Goal: Task Accomplishment & Management: Complete application form

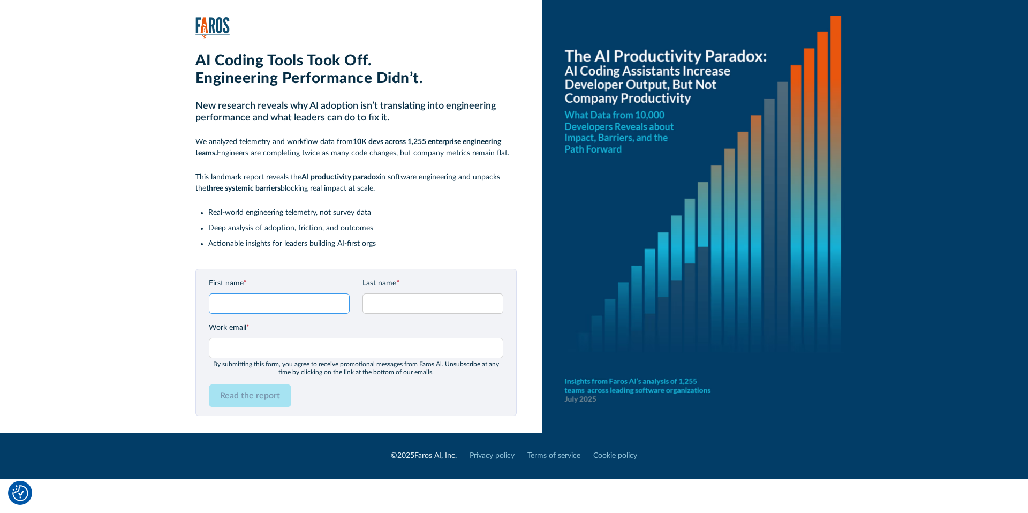
click at [278, 306] on input "First name *" at bounding box center [279, 303] width 141 height 20
type input "Shiran"
click at [396, 304] on input "Last name *" at bounding box center [432, 303] width 141 height 20
type input "Markovich"
click at [328, 342] on input "Work email *" at bounding box center [356, 348] width 294 height 20
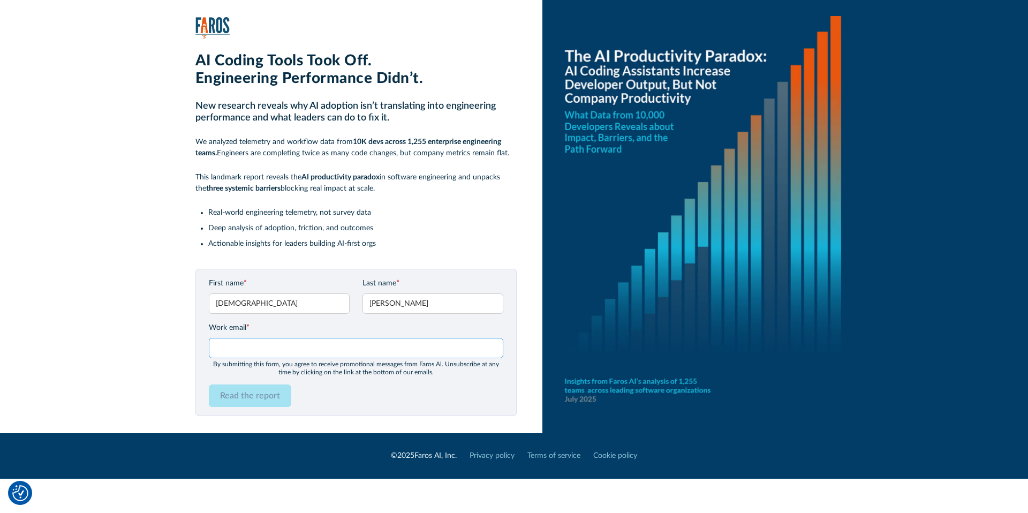
type input "shiran@kukistrategies.com"
click at [258, 398] on input "Read the report" at bounding box center [250, 395] width 82 height 22
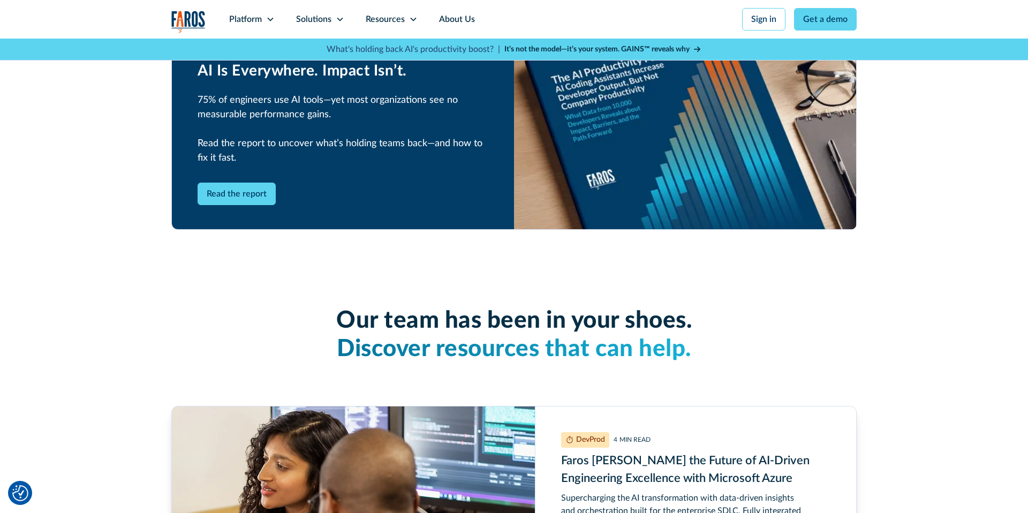
scroll to position [2476, 0]
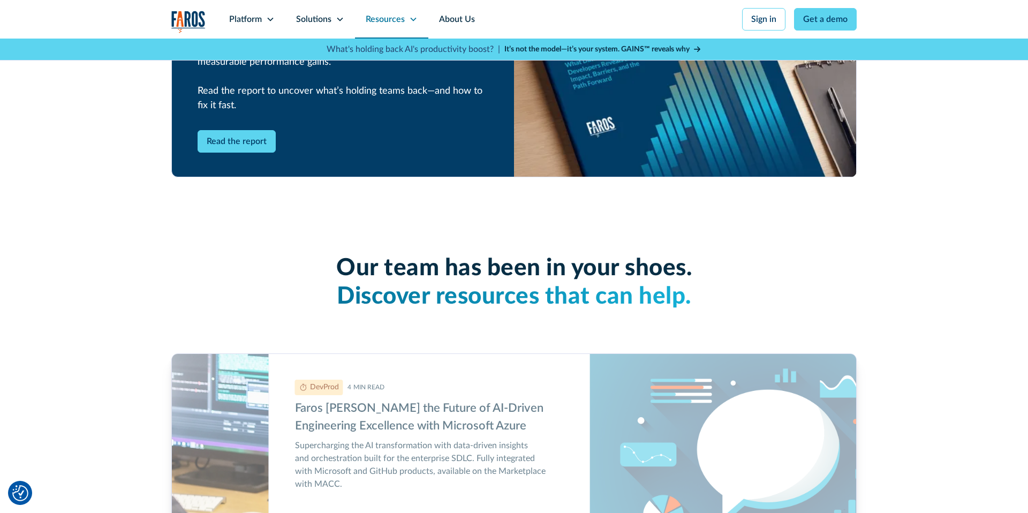
click at [404, 18] on div "Resources" at bounding box center [385, 19] width 39 height 13
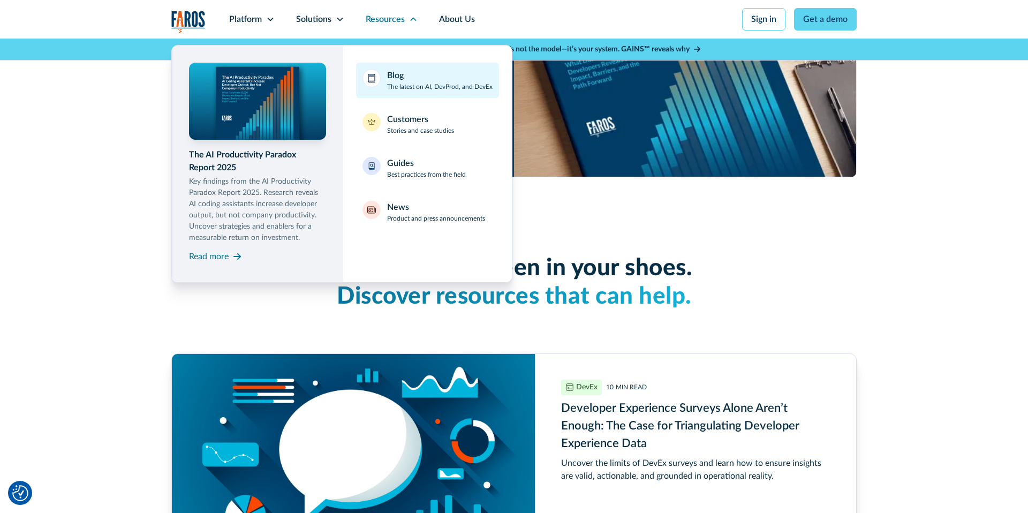
click at [407, 82] on p "The latest on AI, DevProd, and DevEx" at bounding box center [439, 87] width 105 height 10
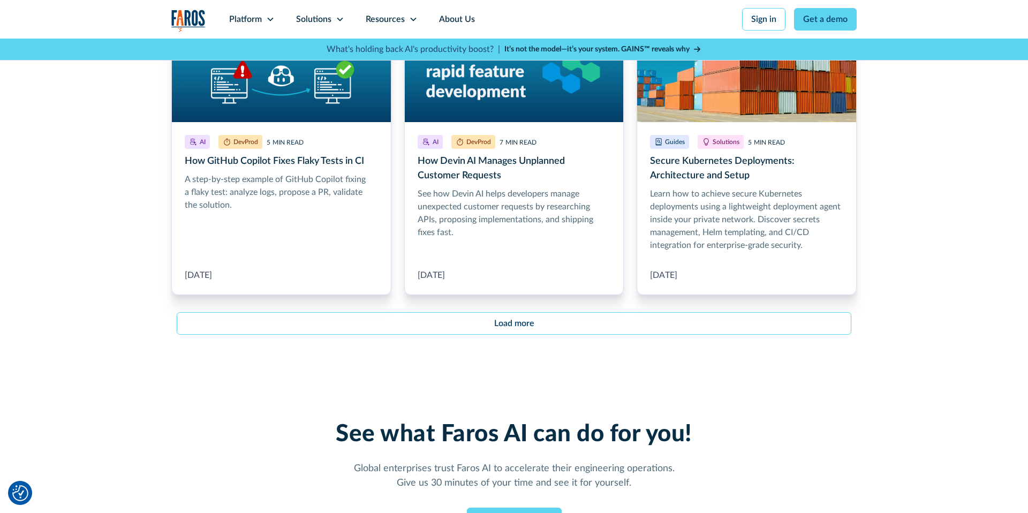
scroll to position [1255, 0]
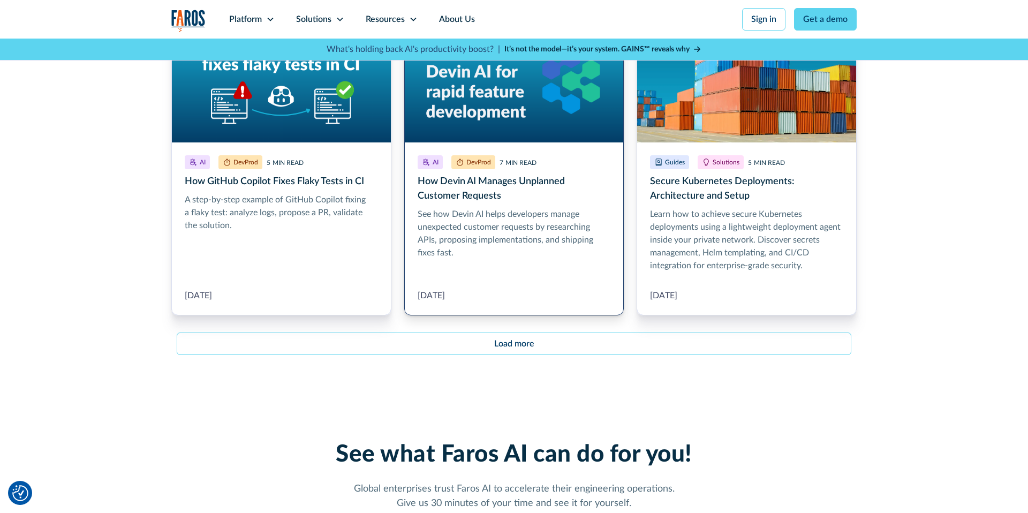
click at [466, 234] on link "How Devin AI Manages Unplanned Customer Requests" at bounding box center [514, 167] width 220 height 297
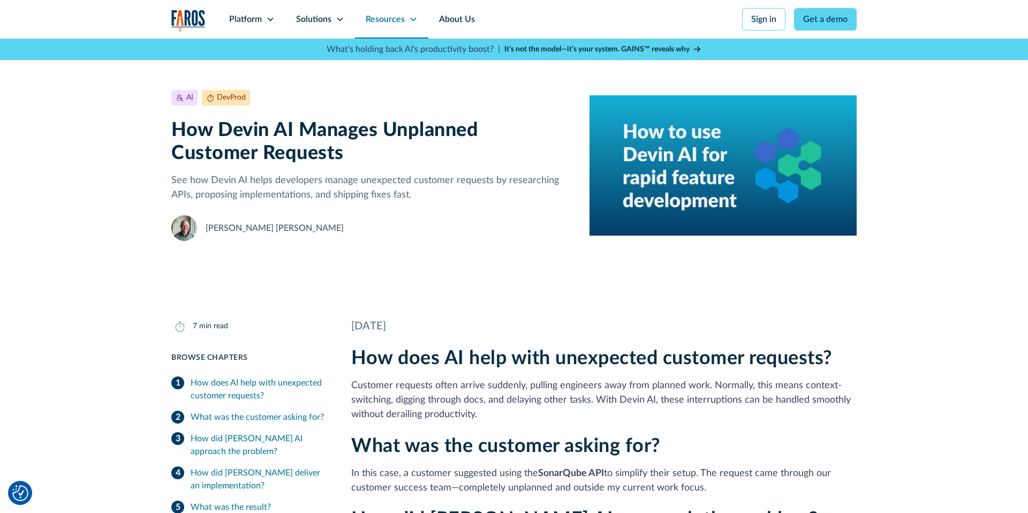
click at [400, 19] on div "Resources" at bounding box center [385, 19] width 39 height 13
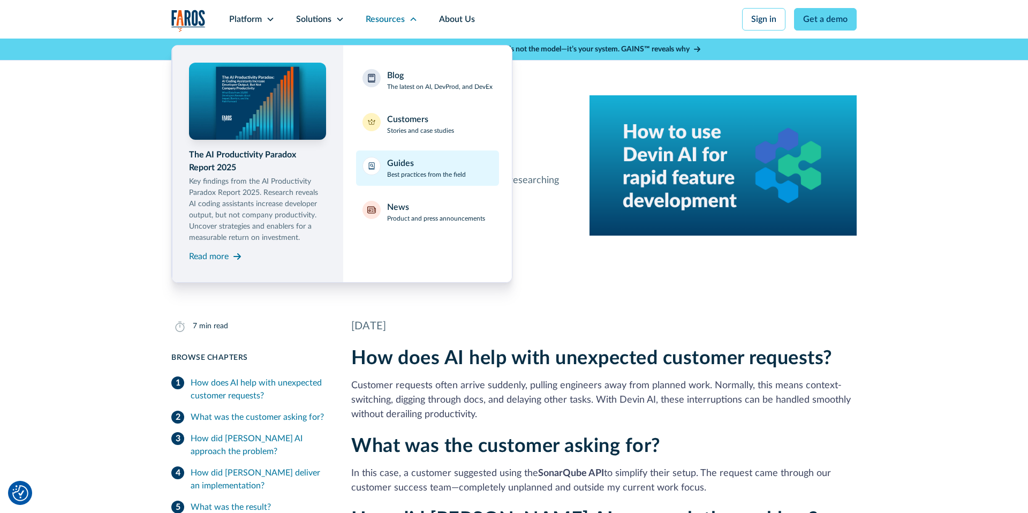
click at [407, 173] on p "Best practices from the field" at bounding box center [426, 175] width 79 height 10
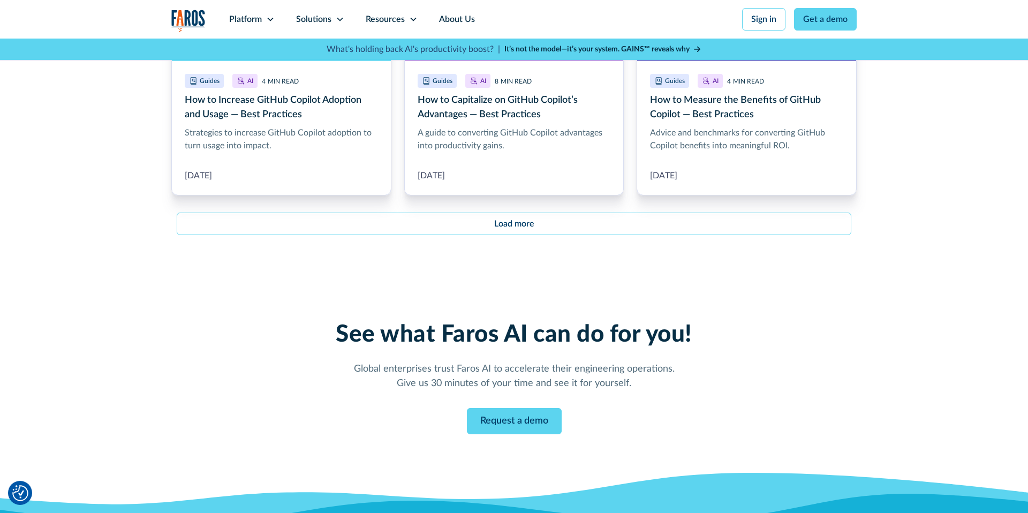
scroll to position [1339, 0]
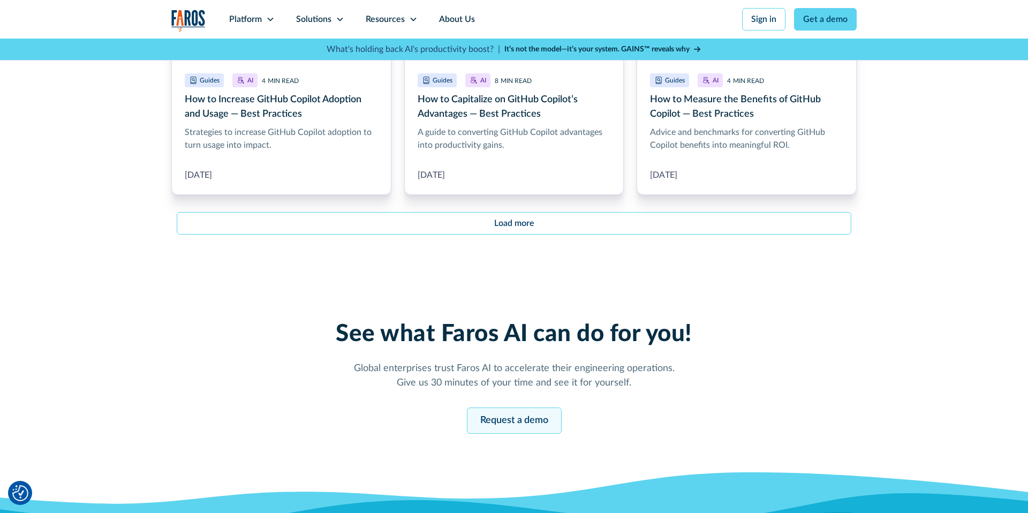
click at [526, 418] on link "Request a demo" at bounding box center [514, 420] width 95 height 26
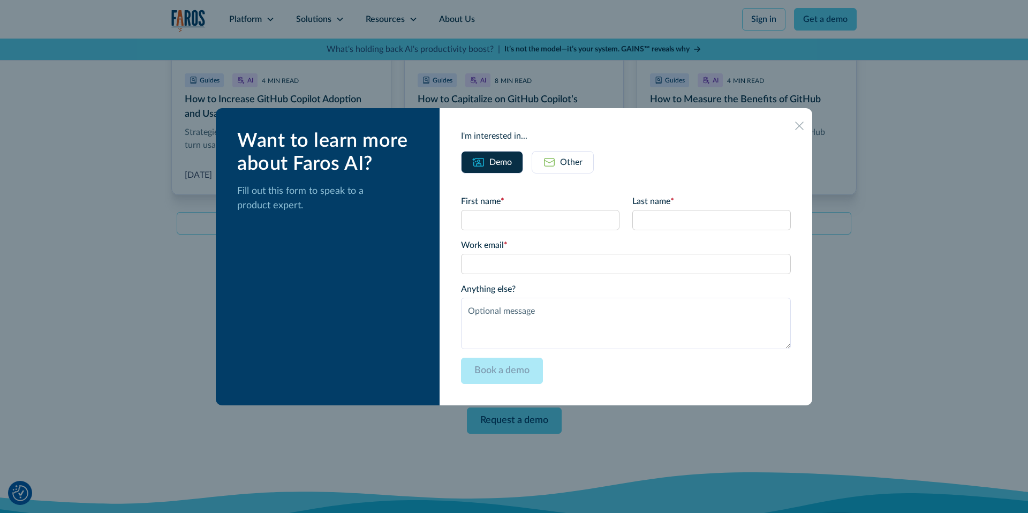
click at [795, 125] on icon at bounding box center [799, 126] width 9 height 9
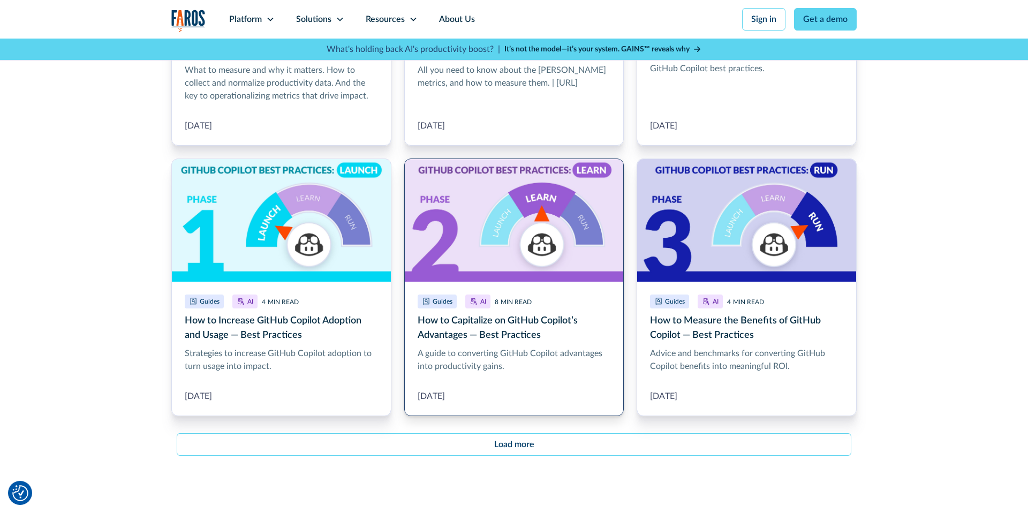
scroll to position [1117, 0]
click at [465, 236] on link "How to Capitalize on GitHub Copilot’s Advantages — Best Practices" at bounding box center [514, 288] width 220 height 258
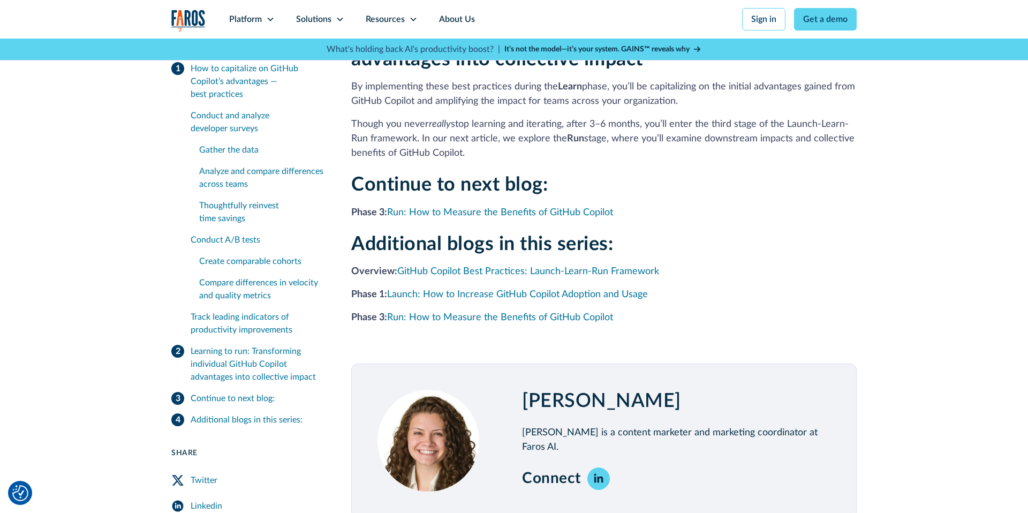
scroll to position [3593, 0]
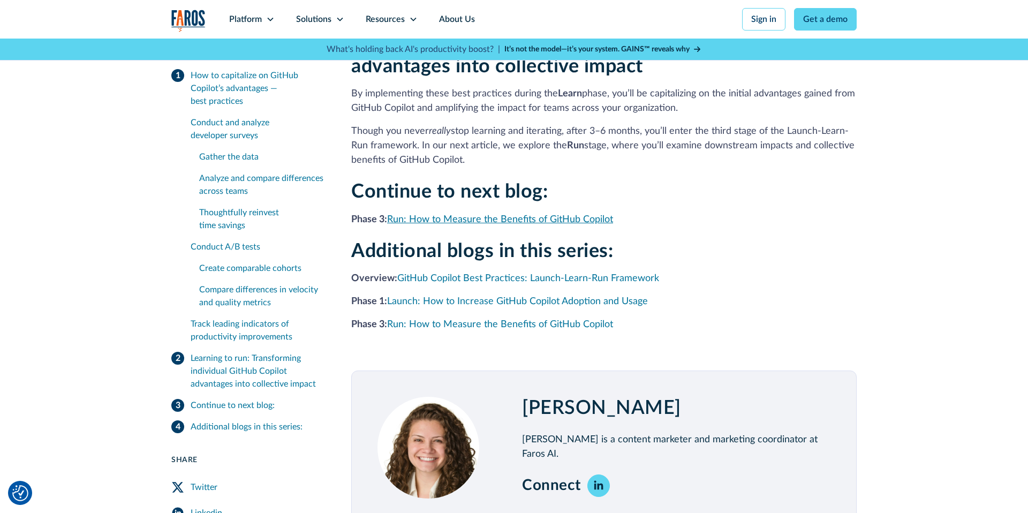
click at [519, 215] on link "Run: How to Measure the Benefits of GitHub Copilot" at bounding box center [500, 220] width 226 height 10
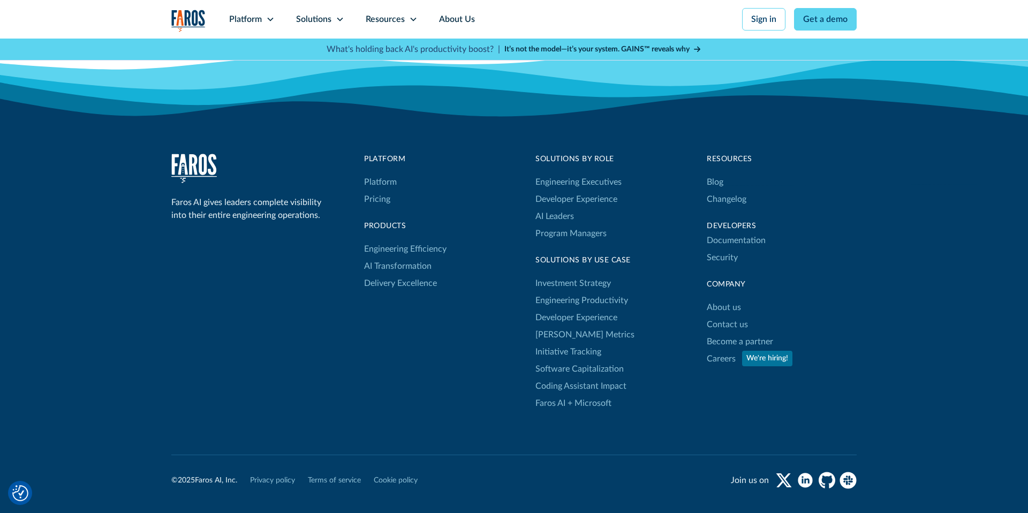
scroll to position [3040, 0]
click at [398, 264] on link "AI Transformation" at bounding box center [397, 266] width 67 height 17
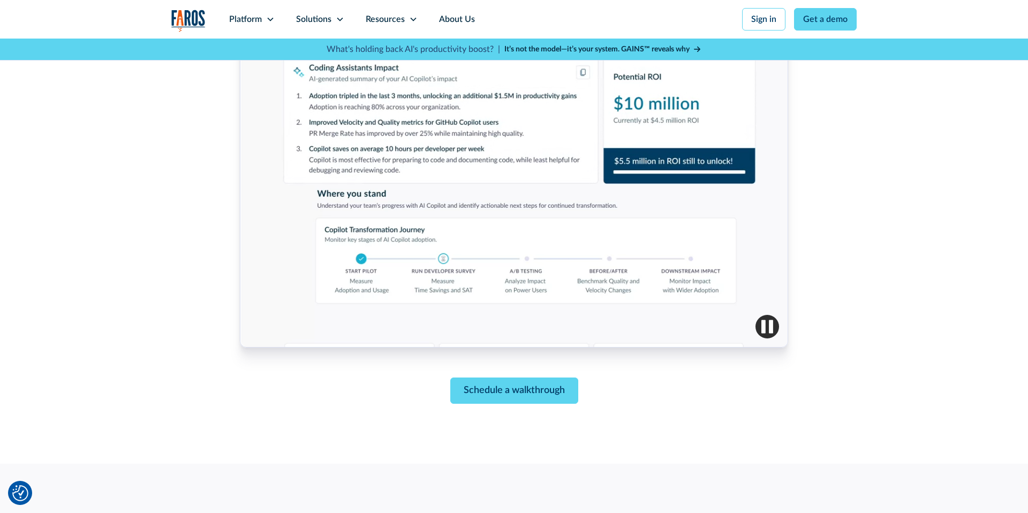
scroll to position [414, 0]
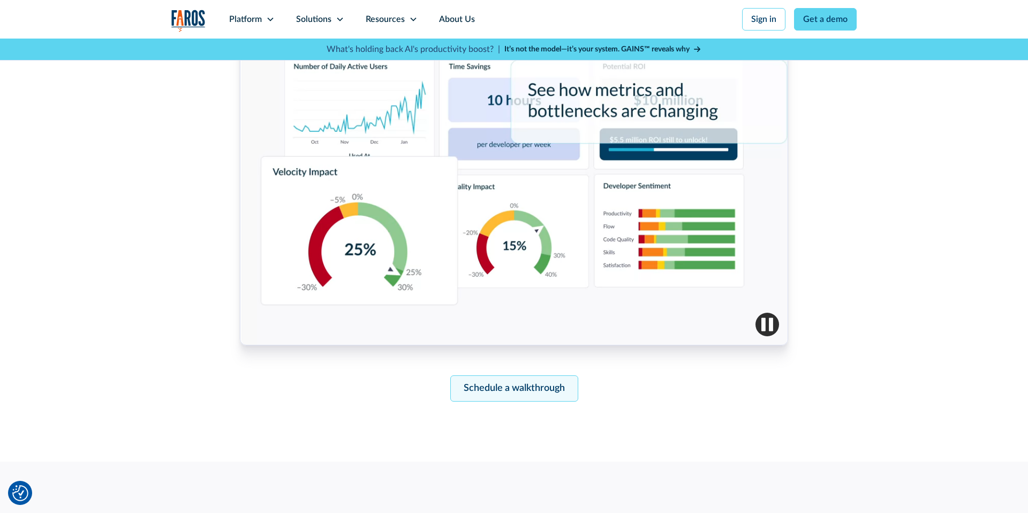
click at [517, 388] on link "Schedule a walkthrough" at bounding box center [514, 388] width 128 height 26
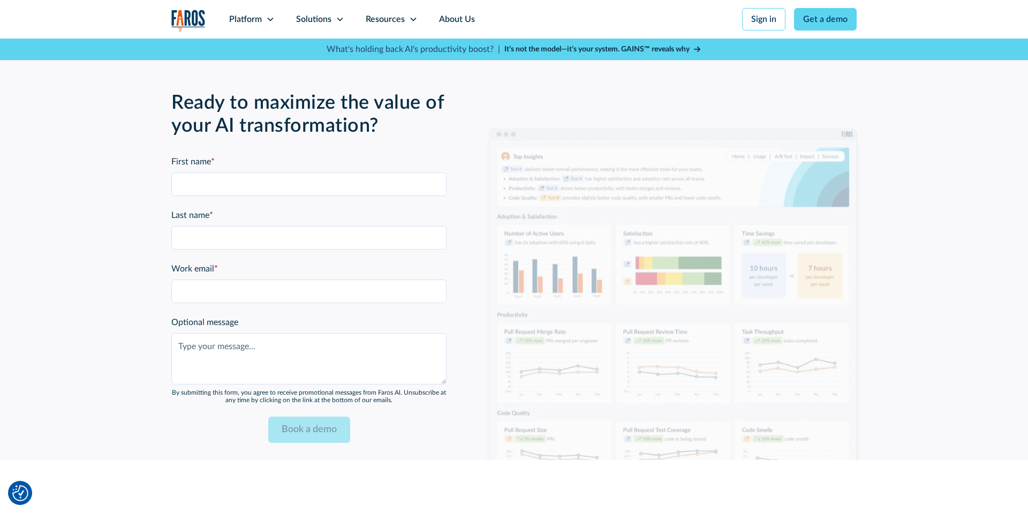
scroll to position [2606, 0]
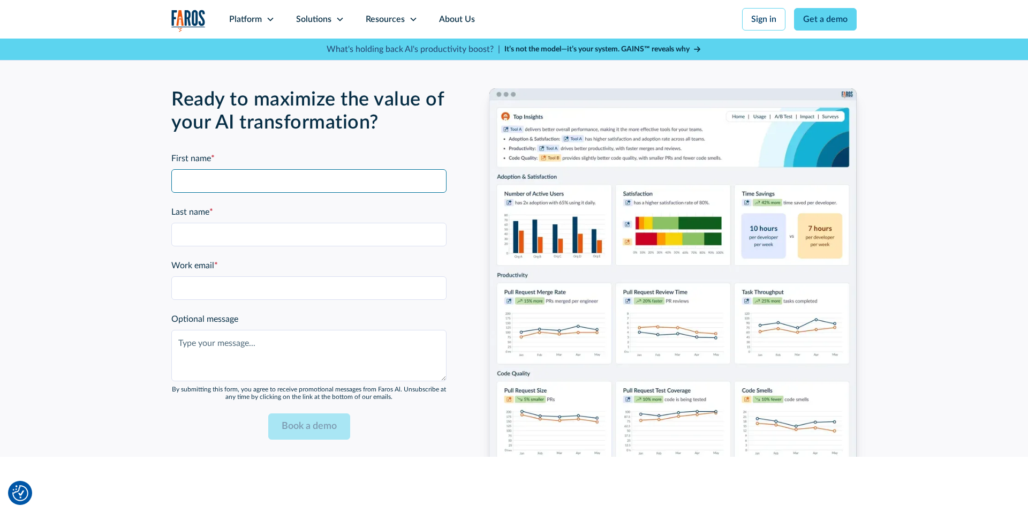
click at [281, 176] on input "First name *" at bounding box center [308, 181] width 275 height 24
type input "Shiran"
click at [226, 228] on input "Last name *" at bounding box center [308, 235] width 275 height 24
type input "[PERSON_NAME]"
click at [222, 284] on input "Work email *" at bounding box center [308, 288] width 275 height 24
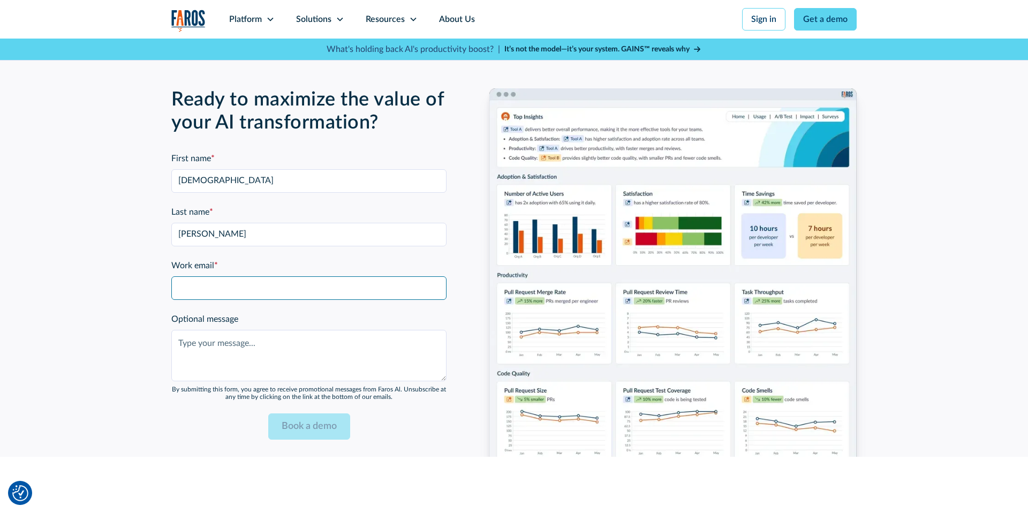
type input "[EMAIL_ADDRESS][DOMAIN_NAME]"
click at [230, 342] on textarea "Optional message" at bounding box center [308, 355] width 275 height 51
type textarea "x"
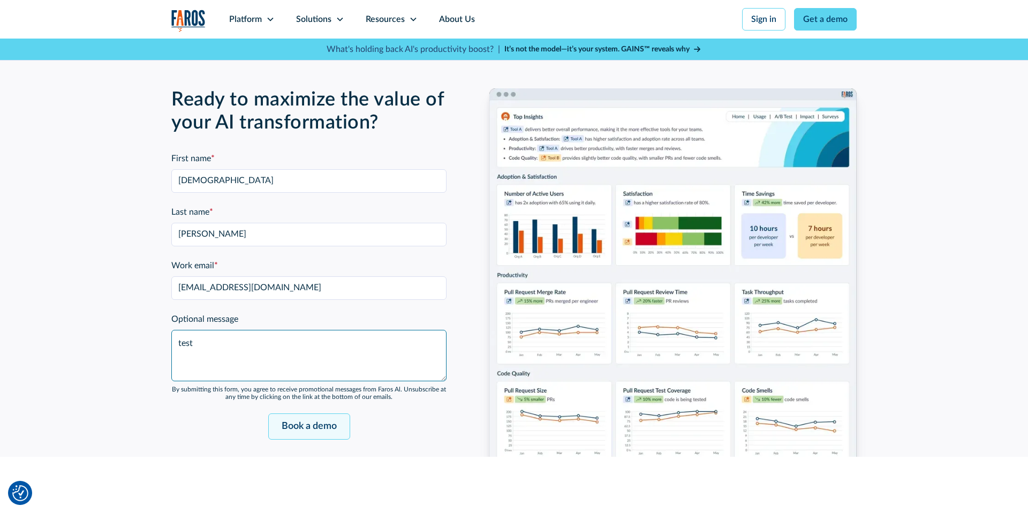
type textarea "test"
click at [308, 427] on input "Book a demo" at bounding box center [309, 426] width 82 height 26
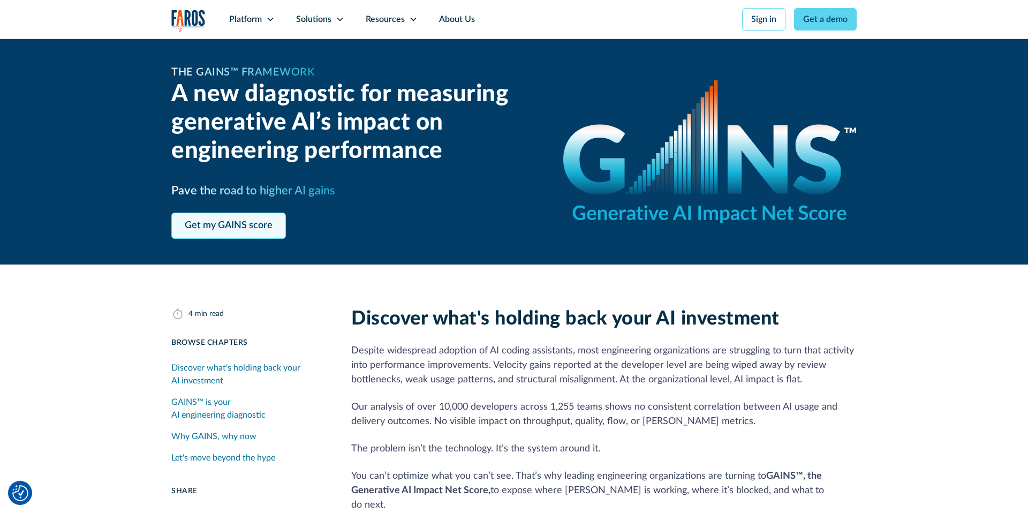
click at [255, 223] on link "Get my GAINS score" at bounding box center [228, 226] width 115 height 26
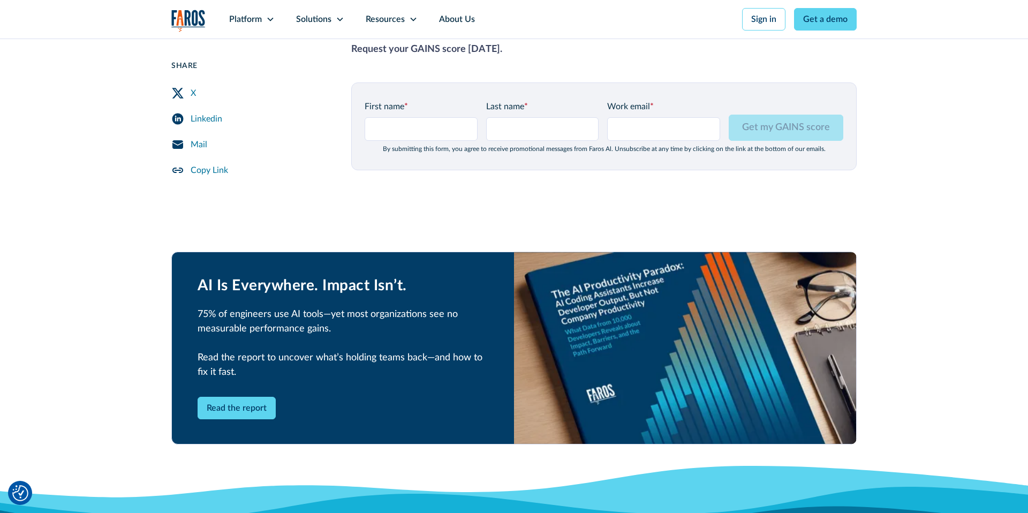
scroll to position [1397, 0]
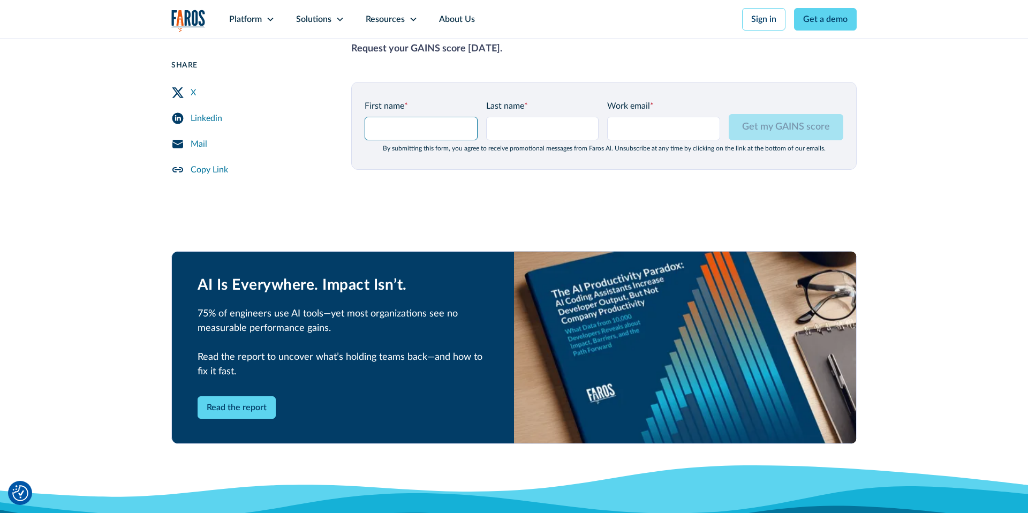
click at [419, 117] on input "GAINS Page Form - mid" at bounding box center [421, 129] width 113 height 24
type input "[DEMOGRAPHIC_DATA]"
click at [518, 117] on input "Last name *" at bounding box center [542, 129] width 113 height 24
type input "[PERSON_NAME]"
click at [642, 117] on input "Work email *" at bounding box center [663, 129] width 113 height 24
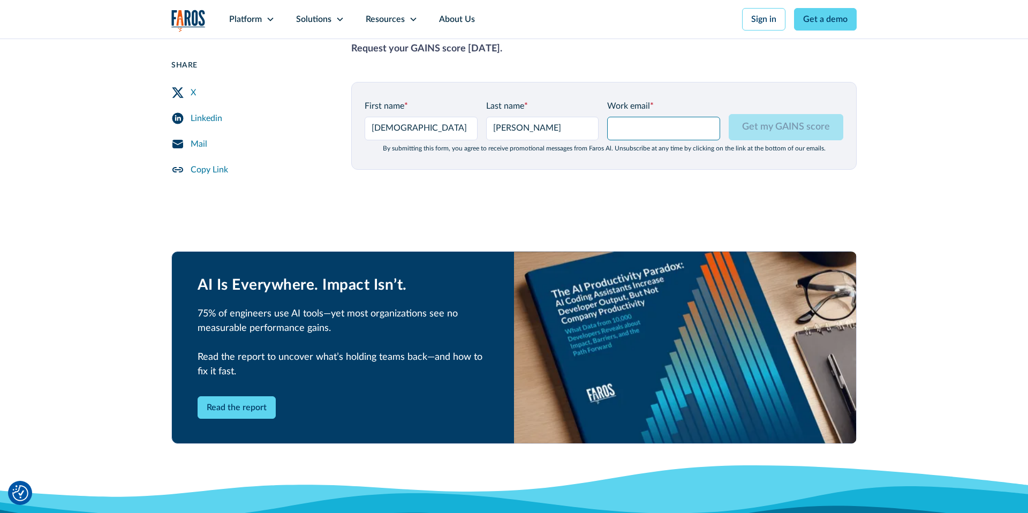
type input "[EMAIL_ADDRESS][DOMAIN_NAME]"
click at [765, 122] on input "Get my GAINS score" at bounding box center [786, 127] width 115 height 26
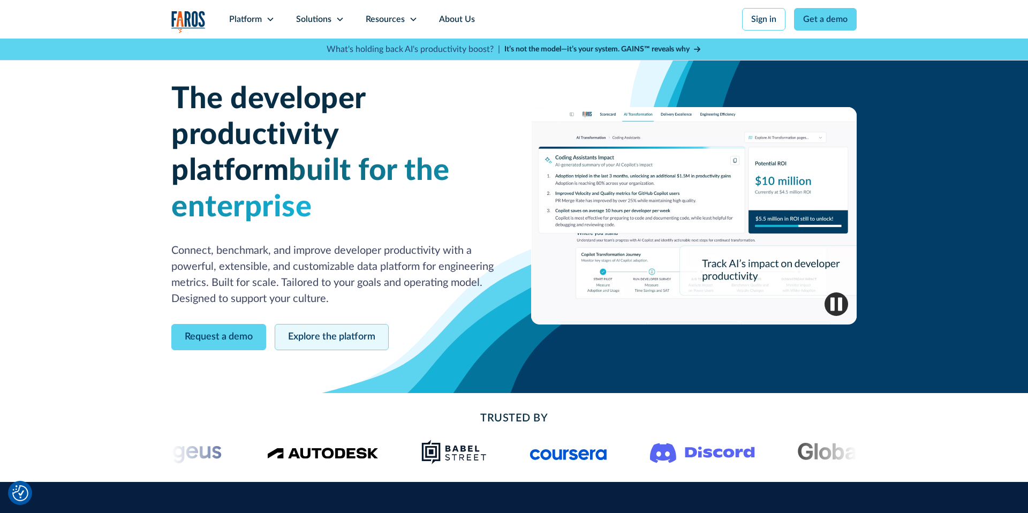
click at [347, 324] on link "Explore the platform" at bounding box center [332, 337] width 114 height 26
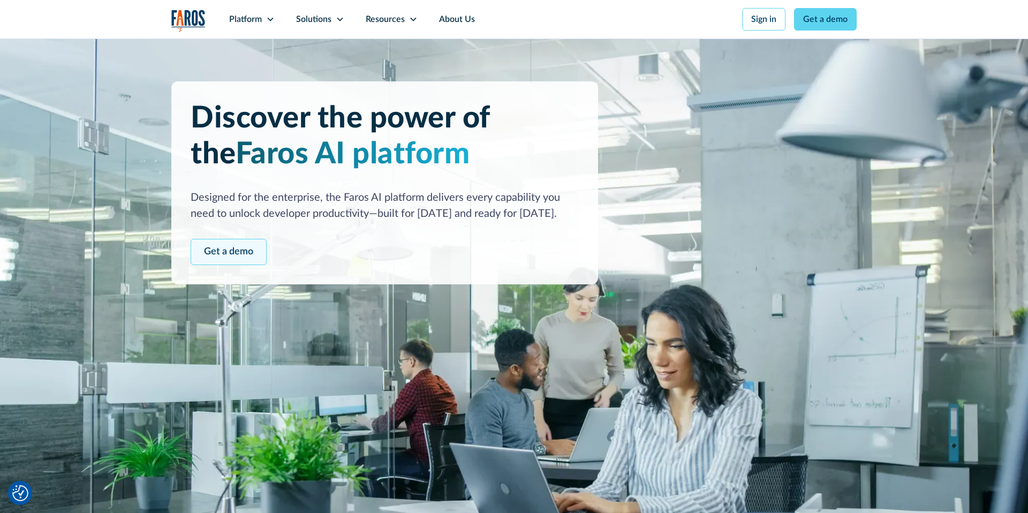
click at [240, 251] on link "Get a demo" at bounding box center [229, 252] width 76 height 26
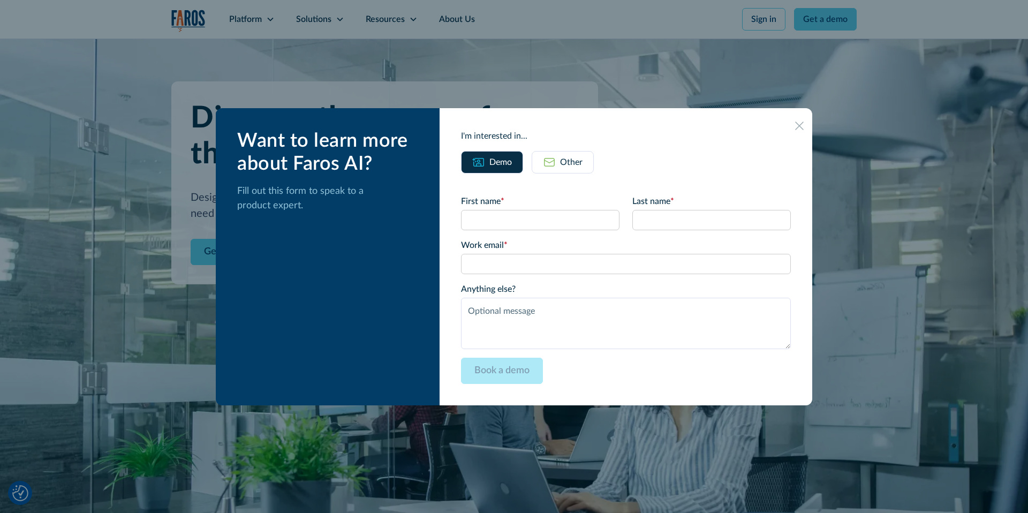
click at [580, 166] on div "Other" at bounding box center [571, 162] width 22 height 13
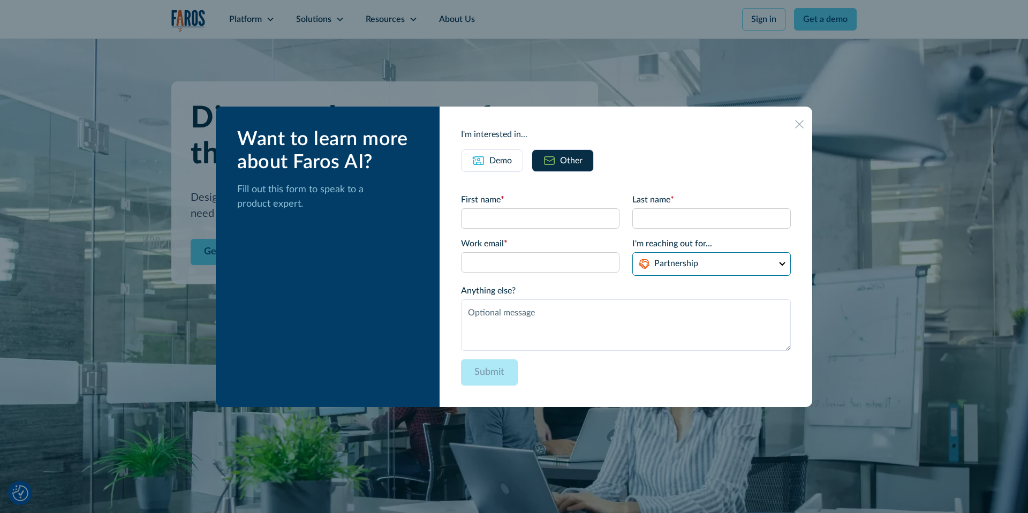
click at [687, 269] on select "Partnership Support Other" at bounding box center [711, 264] width 158 height 24
select select "other"
click at [632, 252] on select "Partnership Support Other" at bounding box center [711, 264] width 158 height 24
click at [618, 312] on textarea "Anything else?" at bounding box center [626, 324] width 330 height 51
type textarea "test"
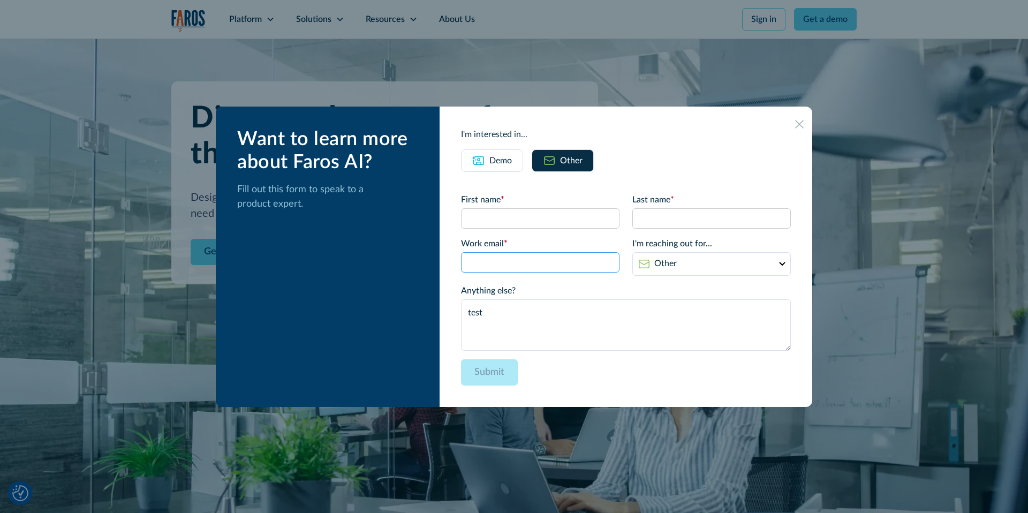
click at [555, 266] on input "Email Form" at bounding box center [540, 262] width 158 height 20
type input "[EMAIL_ADDRESS][DOMAIN_NAME]"
click at [537, 223] on input "First name *" at bounding box center [540, 218] width 158 height 20
type input "[DEMOGRAPHIC_DATA]"
click at [659, 228] on input "Email Form" at bounding box center [711, 218] width 158 height 20
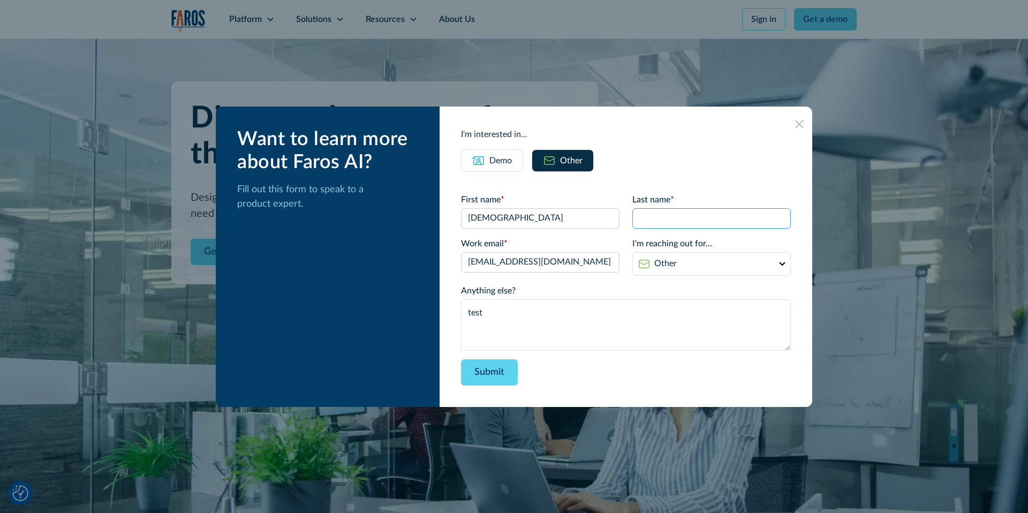
type input "[PERSON_NAME]"
click at [509, 374] on input "Submit" at bounding box center [489, 372] width 57 height 26
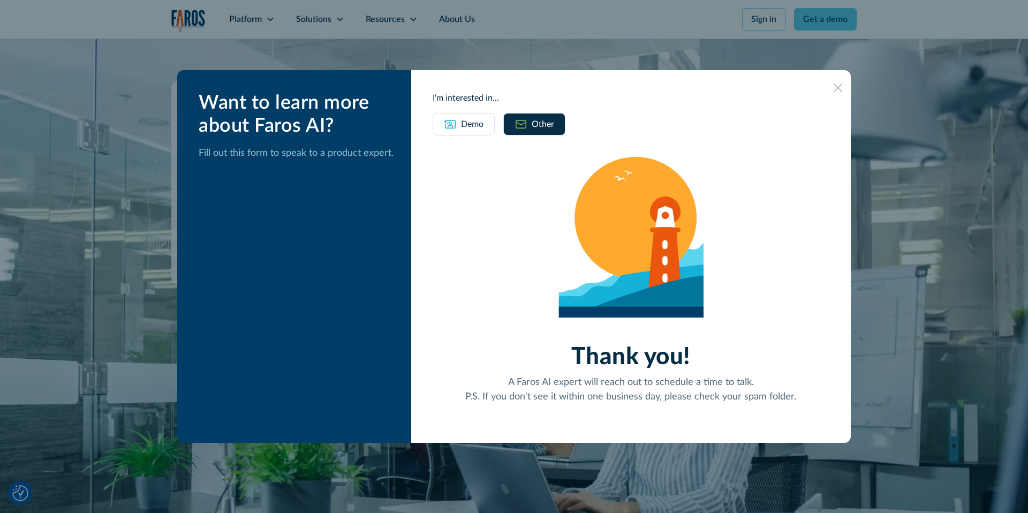
click at [837, 89] on icon at bounding box center [838, 88] width 9 height 8
